Goal: Task Accomplishment & Management: Manage account settings

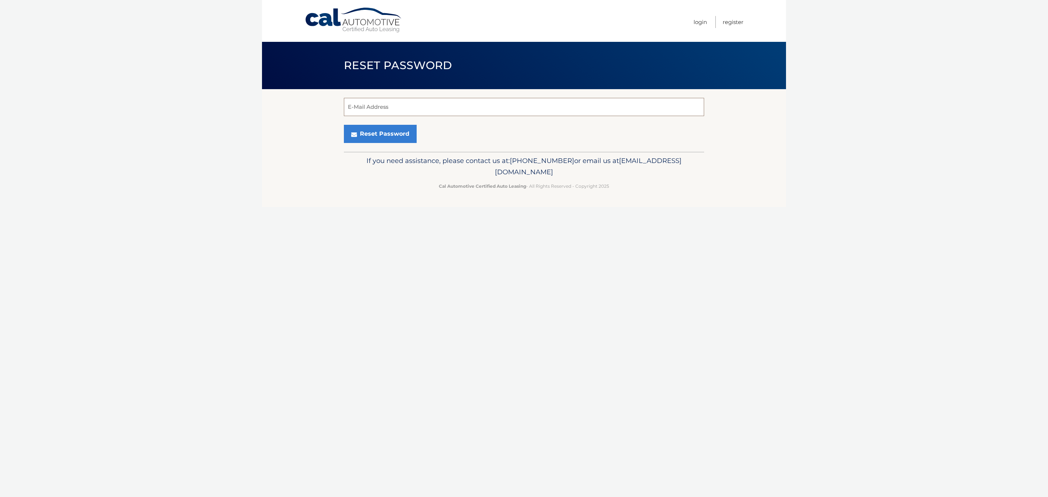
click at [589, 106] on input "E-Mail Address" at bounding box center [524, 107] width 360 height 18
type input "mattfalcon92@gmail.com"
click at [398, 131] on button "Reset Password" at bounding box center [380, 134] width 73 height 18
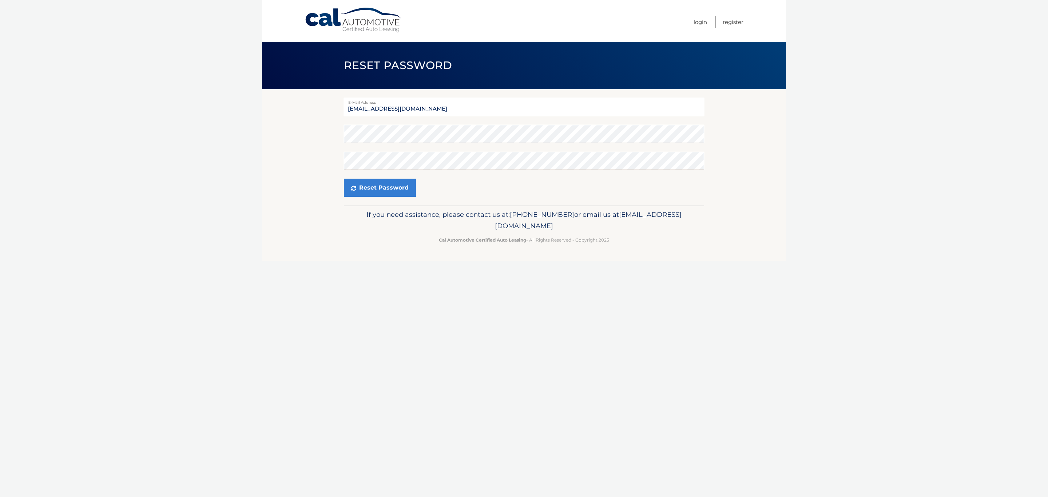
click at [439, 122] on form "E-Mail Address mattfalcon92@gmail.com Password Confirm Password Reset Password" at bounding box center [524, 147] width 360 height 99
click at [433, 124] on form "E-Mail Address mattfalcon92@gmail.com Password Confirm Password Reset Password" at bounding box center [524, 147] width 360 height 99
click at [344, 179] on button "Reset Password" at bounding box center [380, 188] width 72 height 18
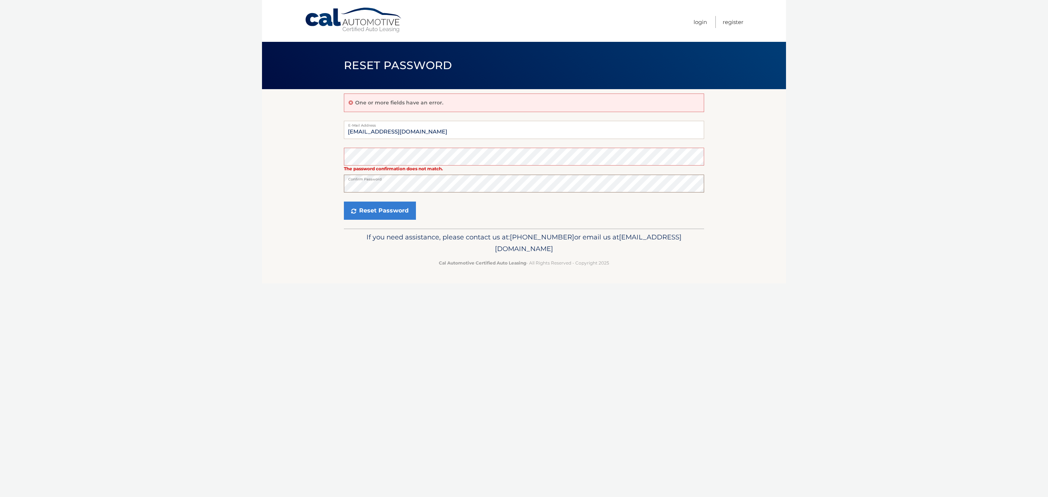
click at [344, 202] on button "Reset Password" at bounding box center [380, 211] width 72 height 18
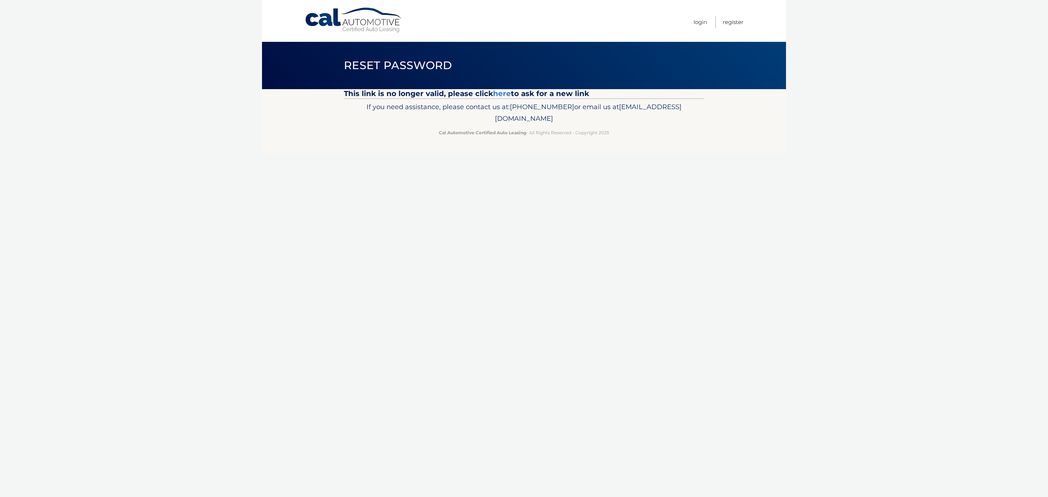
click at [330, 22] on link "Cal Automotive" at bounding box center [354, 20] width 98 height 26
